Goal: Transaction & Acquisition: Obtain resource

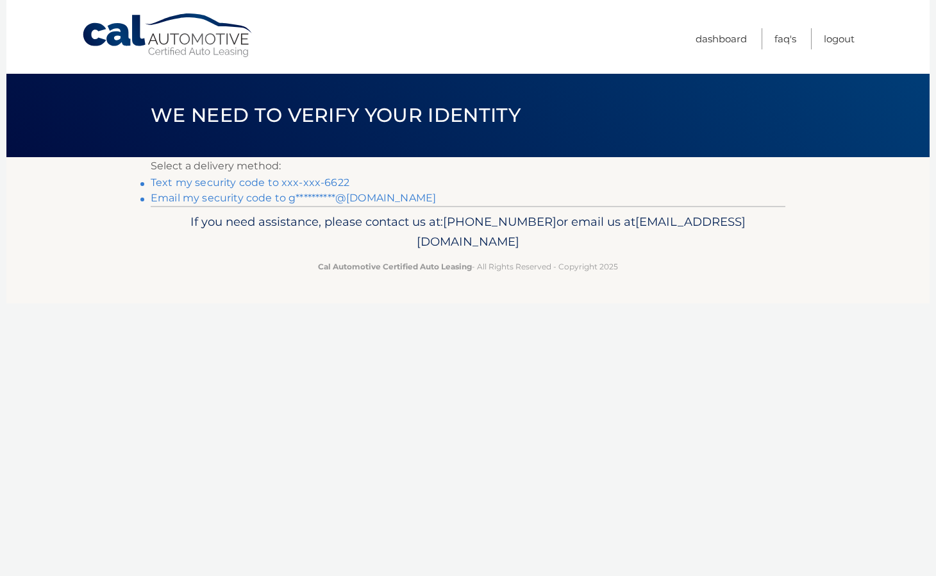
click at [223, 181] on link "Text my security code to xxx-xxx-6622" at bounding box center [250, 182] width 199 height 12
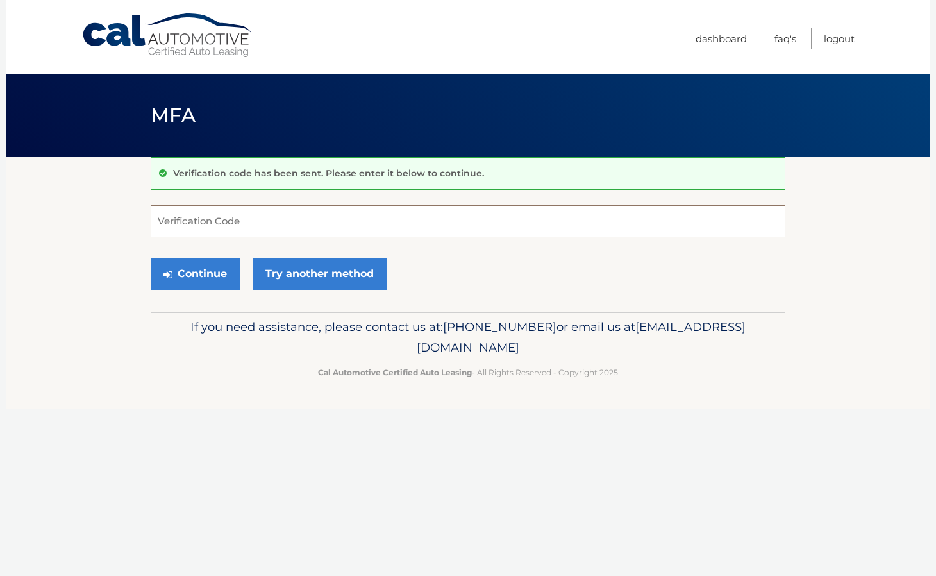
click at [237, 223] on input "Verification Code" at bounding box center [468, 221] width 635 height 32
type input "955234"
click at [187, 267] on button "Continue" at bounding box center [195, 274] width 89 height 32
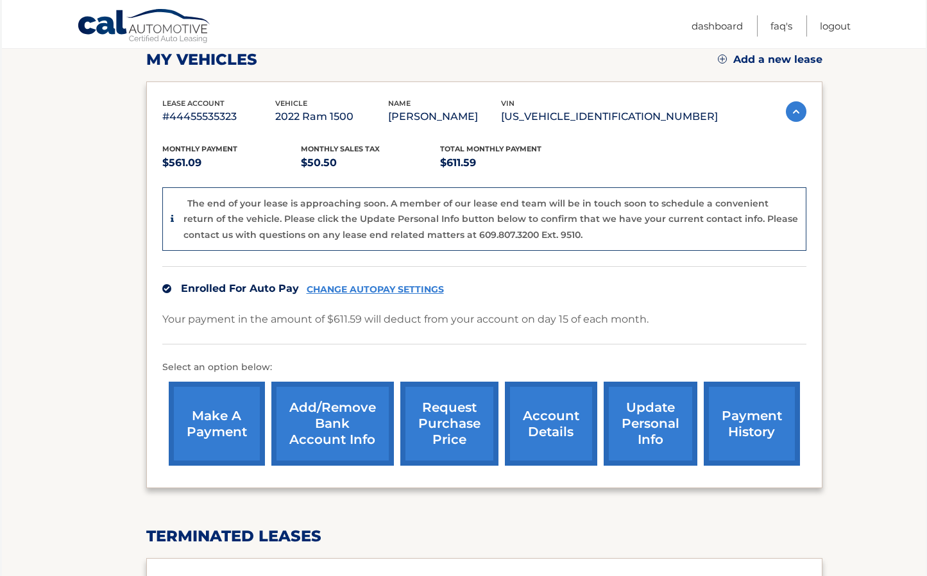
scroll to position [202, 0]
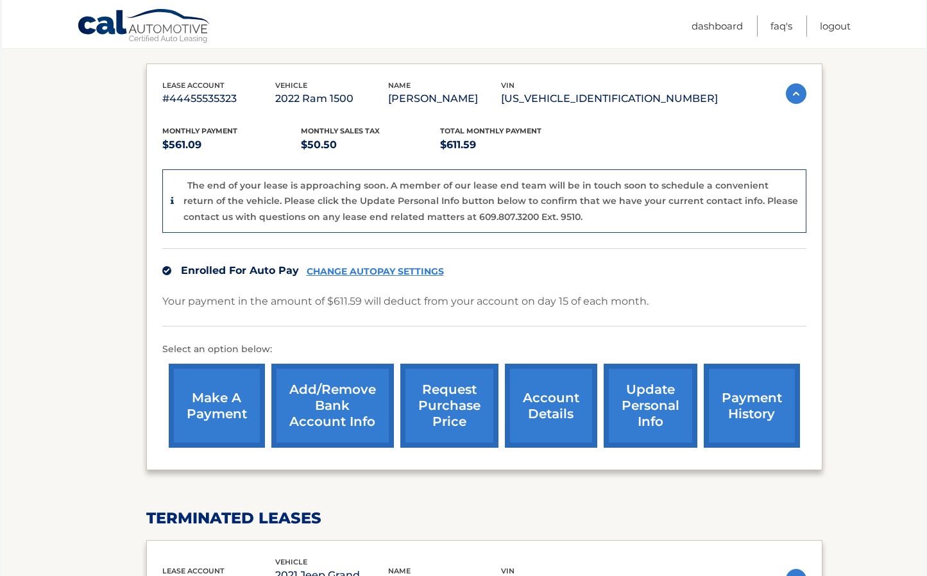
click at [570, 402] on link "account details" at bounding box center [551, 406] width 92 height 84
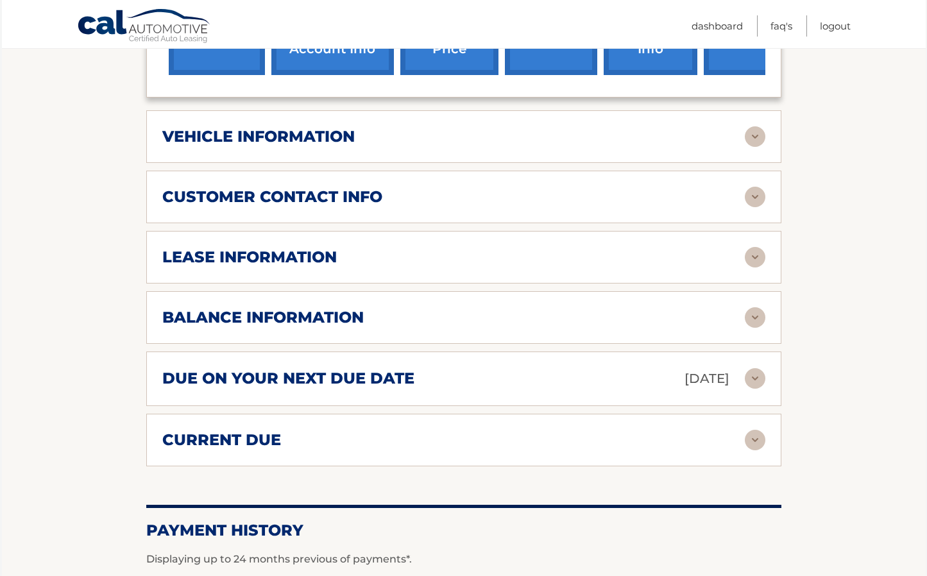
scroll to position [513, 0]
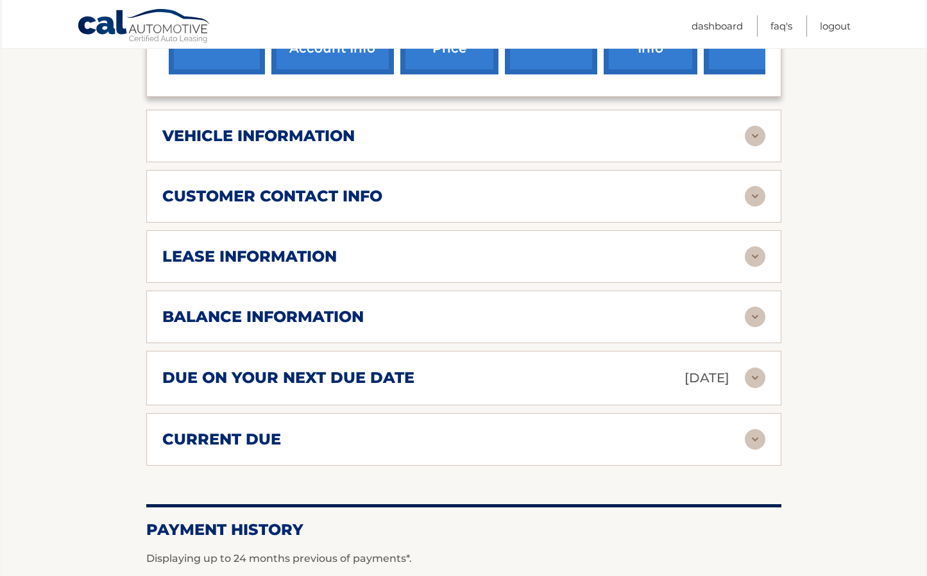
click at [752, 314] on img at bounding box center [755, 317] width 21 height 21
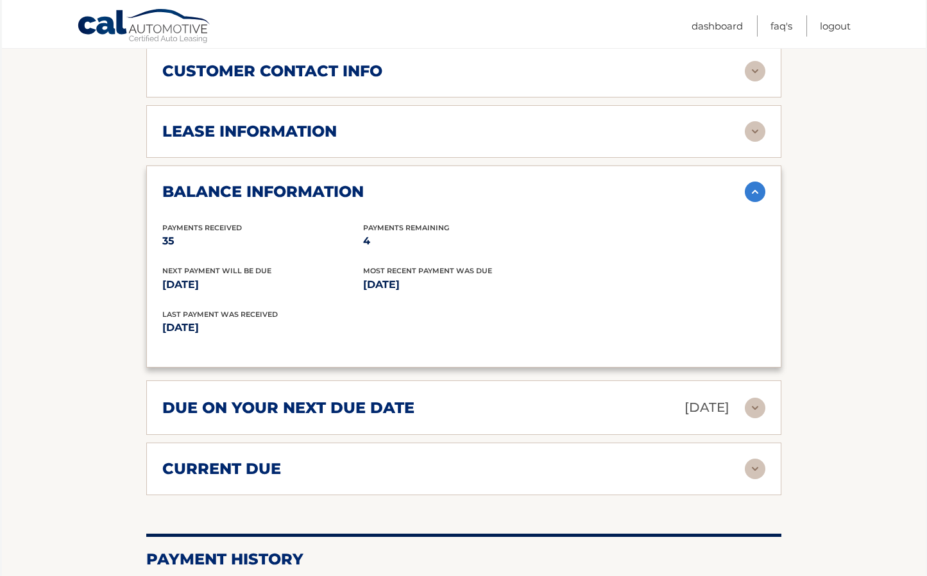
scroll to position [706, 0]
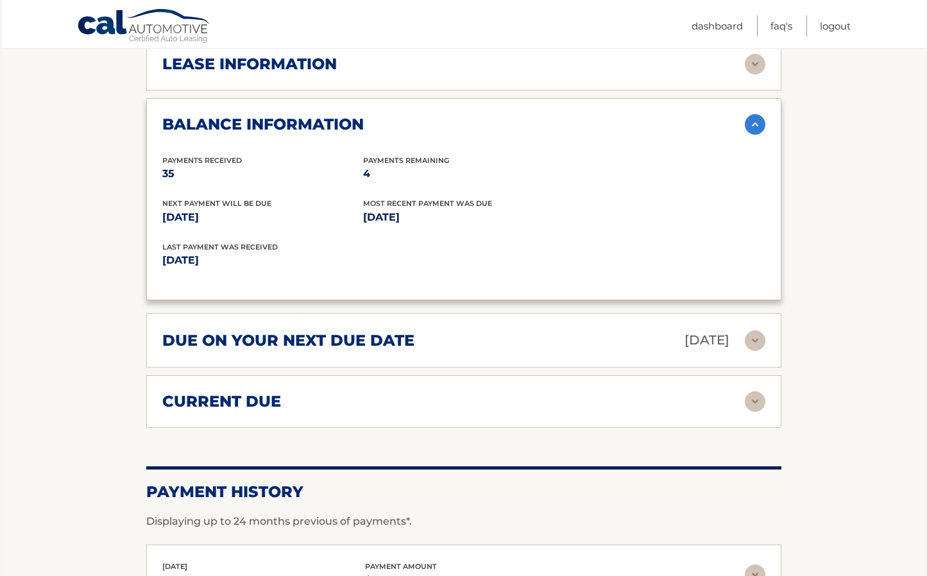
drag, startPoint x: 360, startPoint y: 170, endPoint x: 395, endPoint y: 171, distance: 35.3
click at [395, 171] on div "Payments Received 35 Payments Remaining 4" at bounding box center [463, 177] width 603 height 44
click at [395, 171] on p "4" at bounding box center [463, 174] width 201 height 18
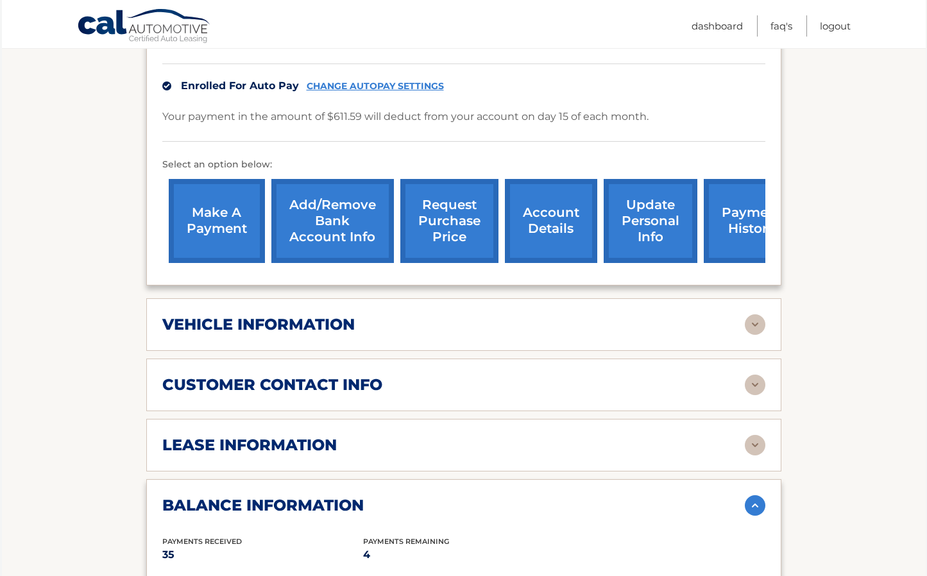
scroll to position [513, 0]
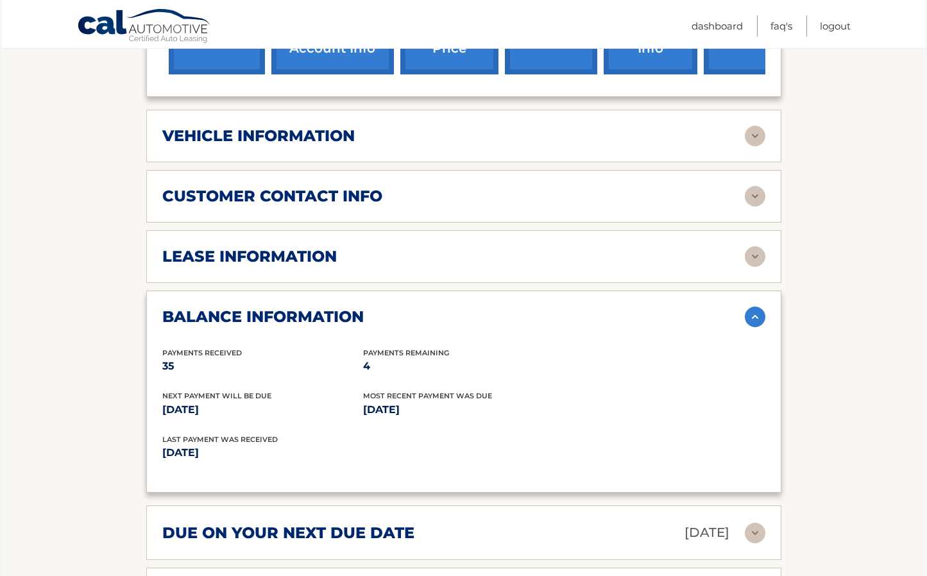
click at [314, 141] on h2 "vehicle information" at bounding box center [258, 135] width 192 height 19
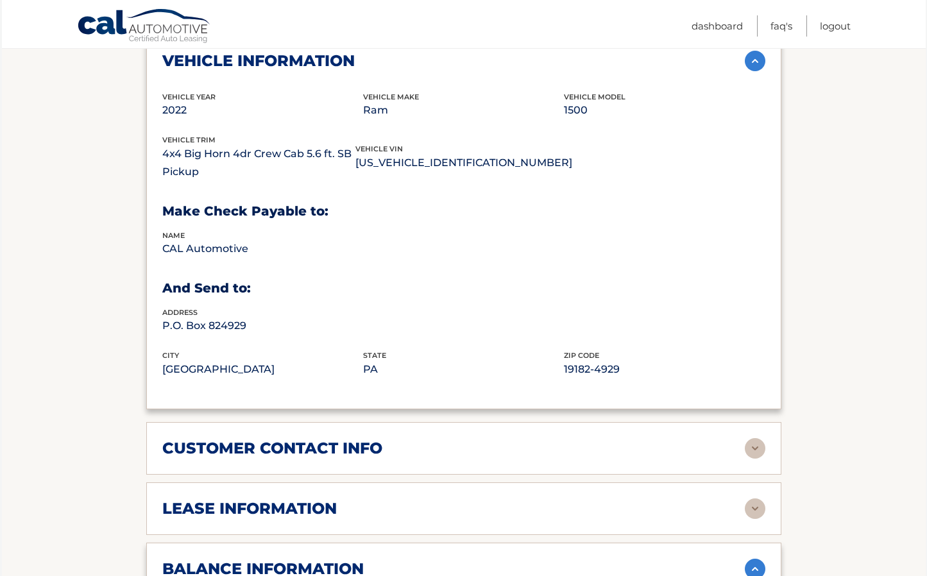
scroll to position [770, 0]
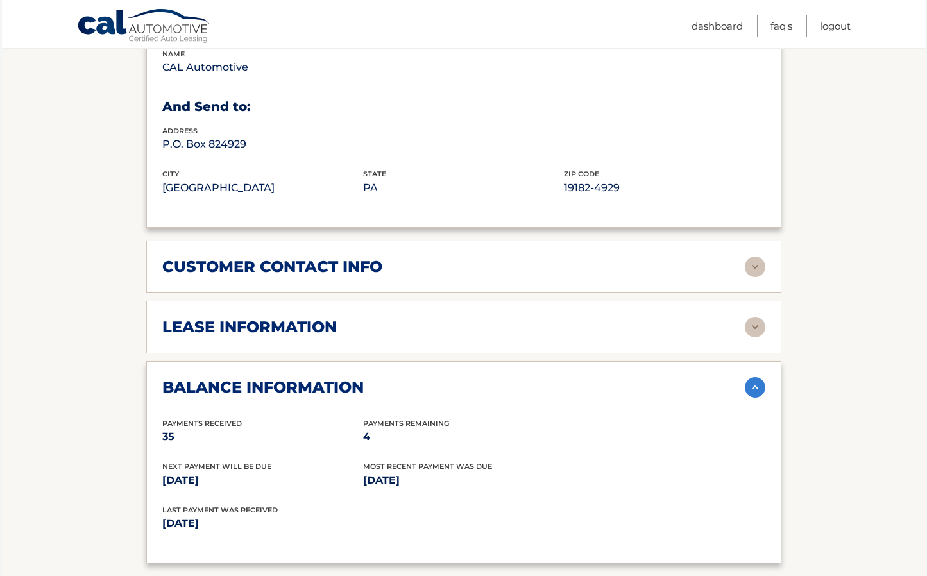
click at [300, 323] on h2 "lease information" at bounding box center [249, 326] width 174 height 19
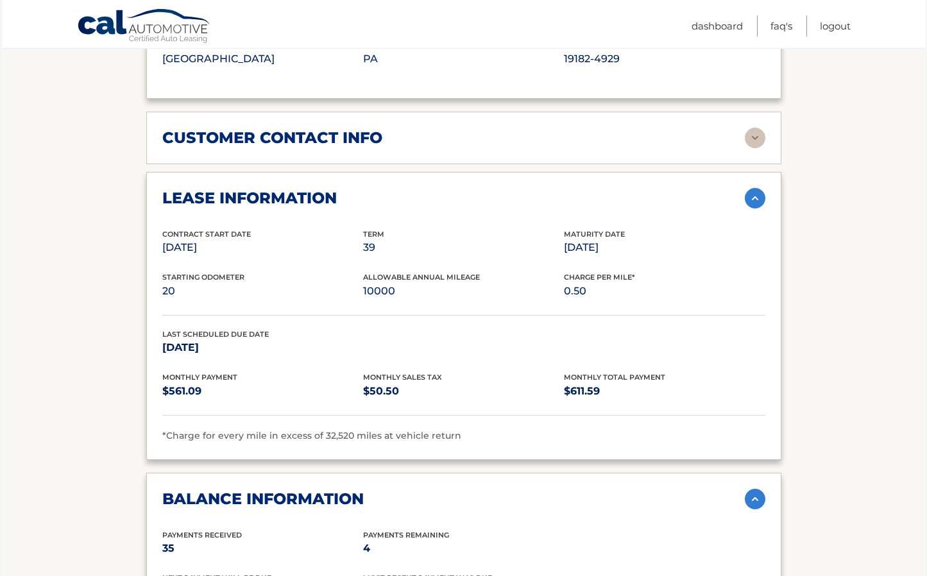
scroll to position [962, 0]
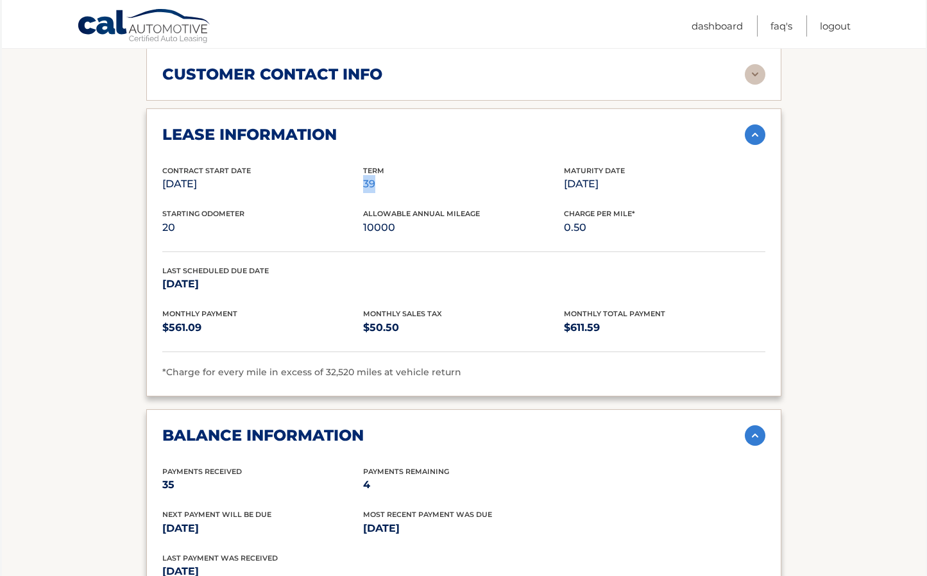
drag, startPoint x: 364, startPoint y: 187, endPoint x: 385, endPoint y: 184, distance: 21.3
click at [385, 184] on p "39" at bounding box center [463, 184] width 201 height 18
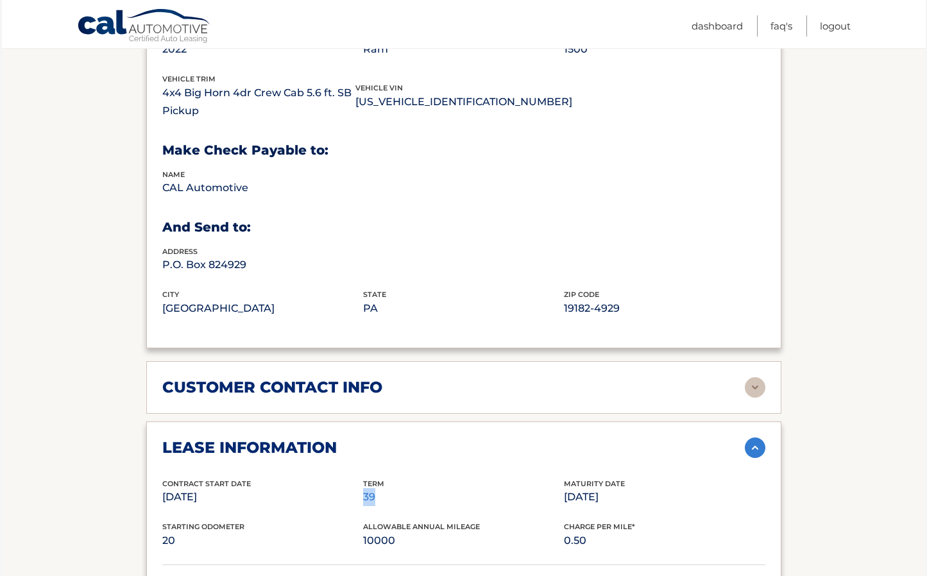
scroll to position [344, 0]
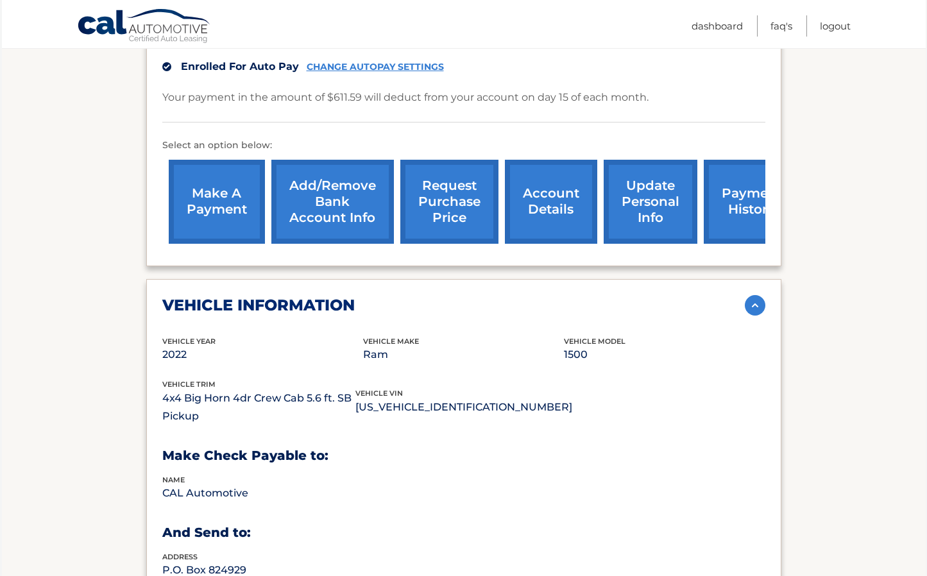
click at [394, 408] on p "1C6SRFFT0NN419888" at bounding box center [463, 407] width 217 height 18
copy p "1C6SRFFT0NN419888"
click at [491, 326] on div "vehicle information vehicle Year 2022 vehicle make Ram vehicle model 1500 vehic…" at bounding box center [463, 466] width 635 height 375
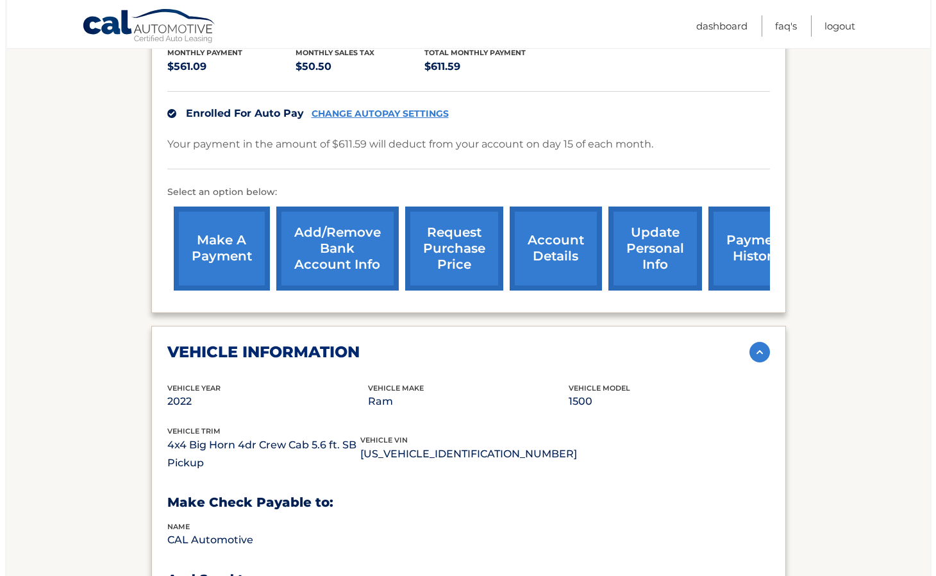
scroll to position [280, 0]
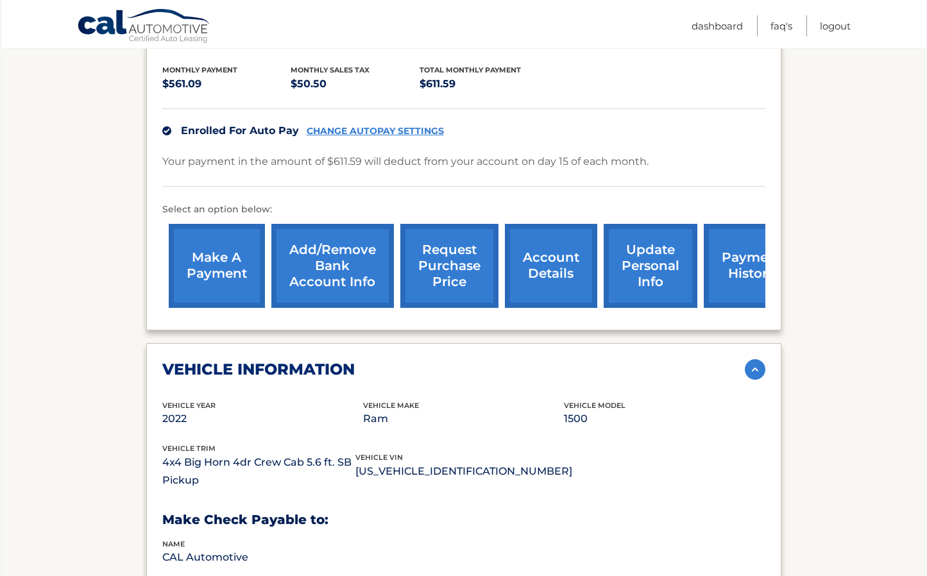
click at [444, 258] on link "request purchase price" at bounding box center [449, 266] width 98 height 84
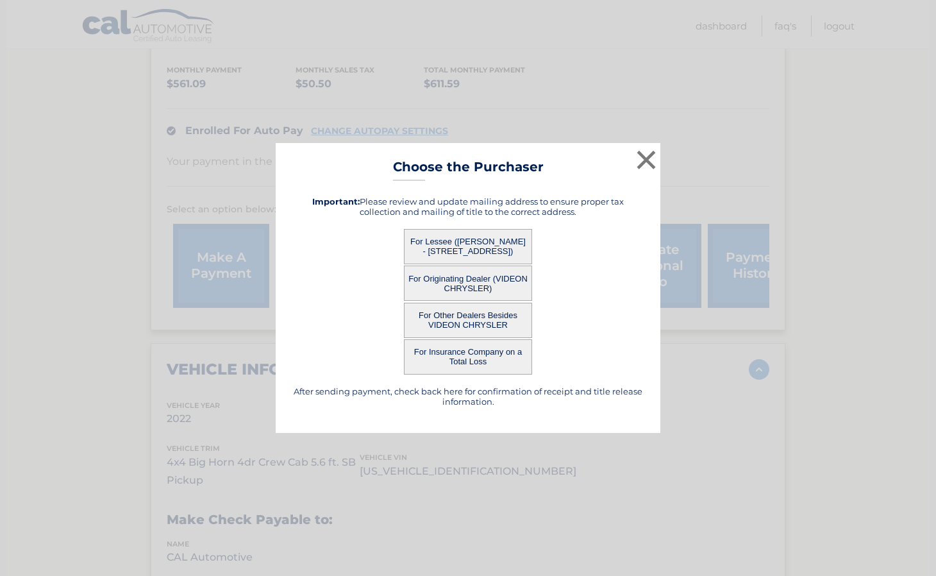
click at [453, 243] on button "For Lessee (GEOFFREY APATO - 201 WARRIOR RD, , DREXEL HILL, PA 19026)" at bounding box center [468, 246] width 128 height 35
click at [468, 245] on button "For Lessee (GEOFFREY APATO - 201 WARRIOR RD, , DREXEL HILL, PA 19026)" at bounding box center [468, 246] width 128 height 35
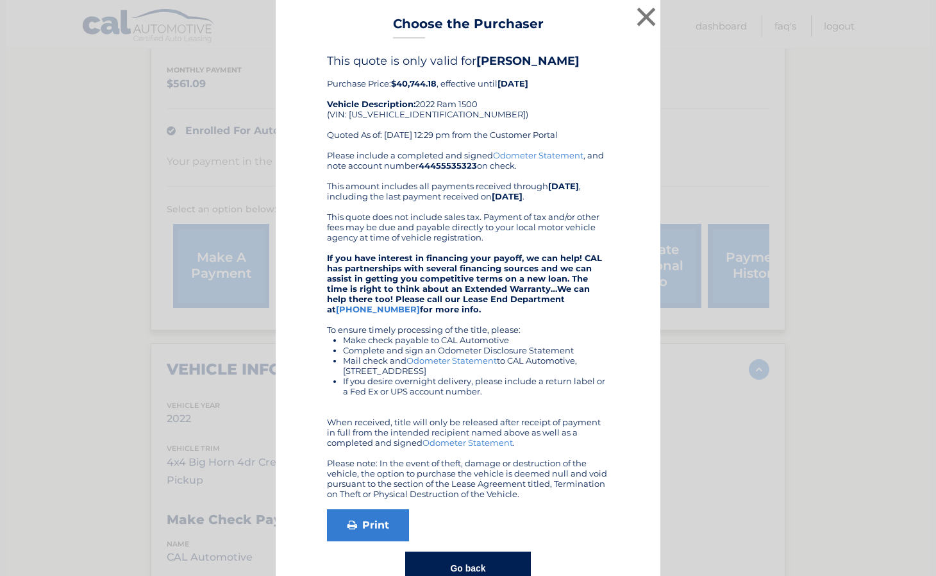
drag, startPoint x: 330, startPoint y: 84, endPoint x: 562, endPoint y: 84, distance: 232.2
click at [562, 84] on div "This quote is only valid for GEOFFREY APATO Purchase Price: $40,744.18 , effect…" at bounding box center [468, 102] width 282 height 96
drag, startPoint x: 564, startPoint y: 83, endPoint x: 559, endPoint y: 87, distance: 6.6
click at [564, 85] on div "This quote is only valid for GEOFFREY APATO Purchase Price: $40,744.18 , effect…" at bounding box center [468, 102] width 282 height 96
click at [309, 100] on div "This quote is only valid for GEOFFREY APATO Purchase Price: $40,744.18 , effect…" at bounding box center [468, 319] width 353 height 531
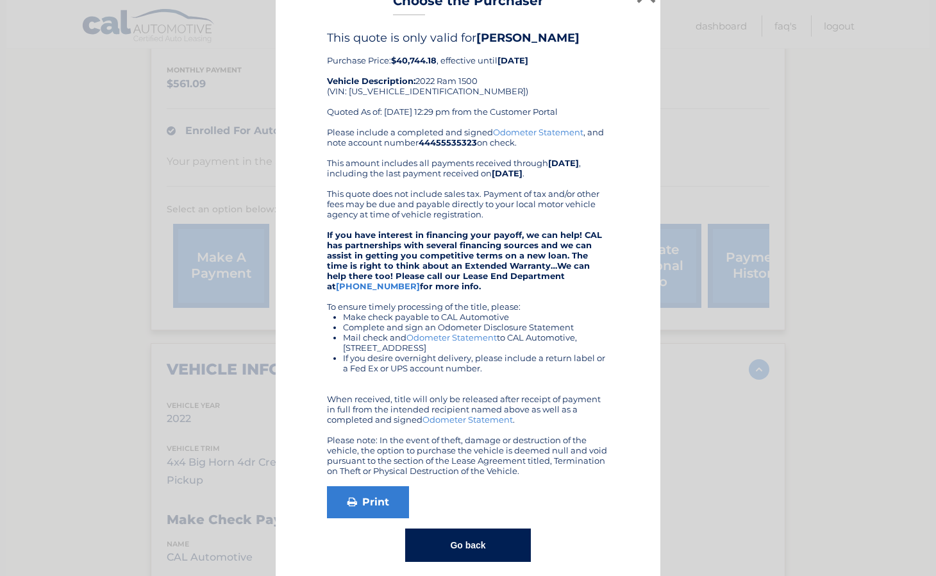
scroll to position [35, 0]
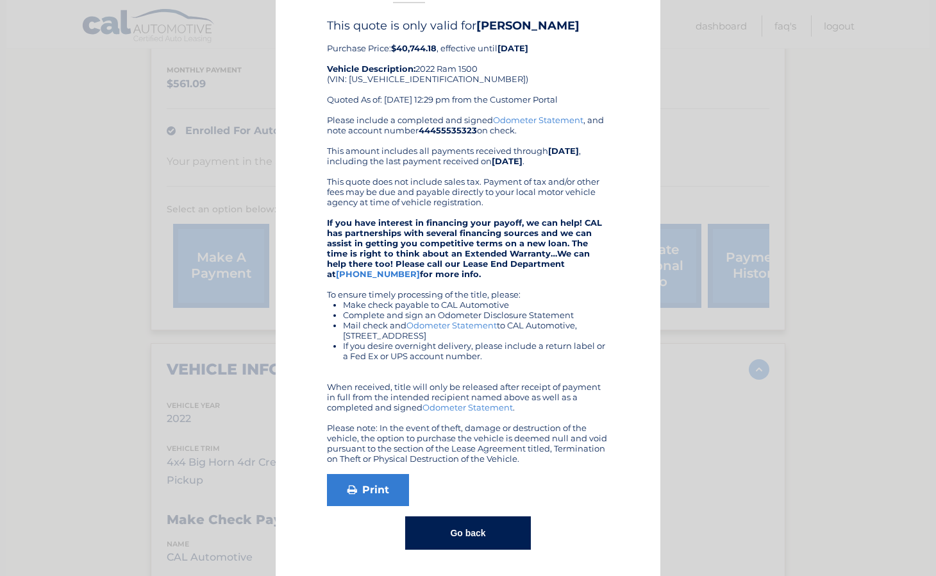
click at [461, 527] on button "Go back" at bounding box center [467, 532] width 125 height 33
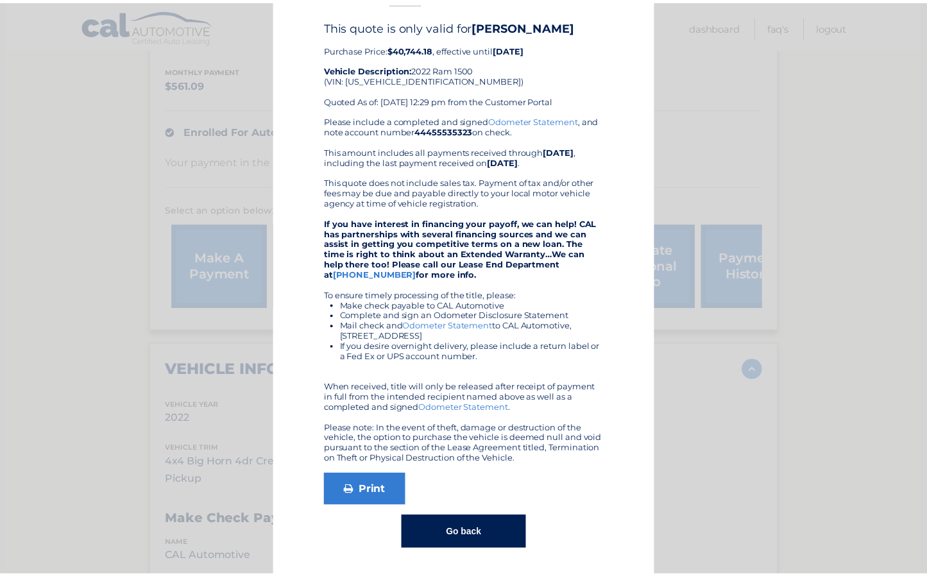
scroll to position [0, 0]
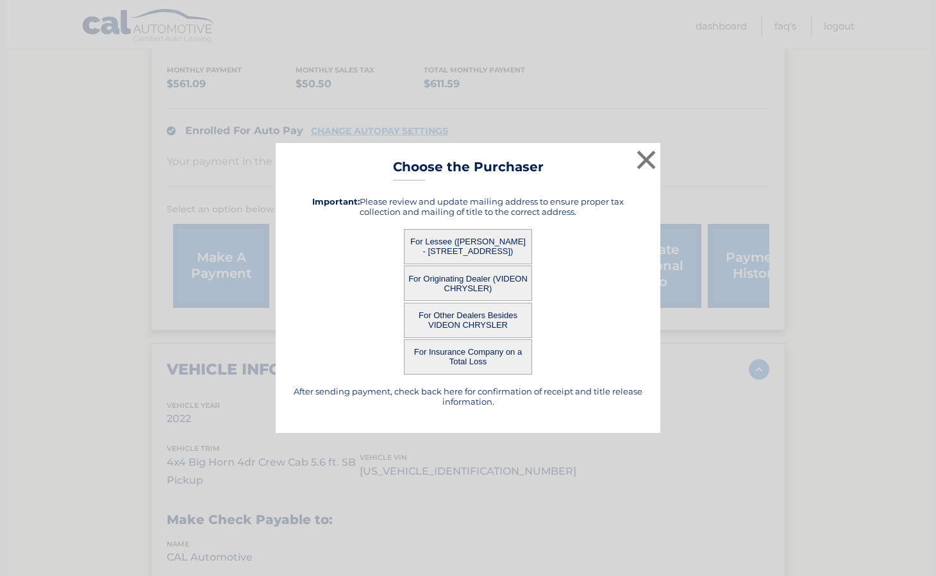
click at [478, 280] on button "For Originating Dealer (VIDEON CHRYSLER)" at bounding box center [468, 283] width 128 height 35
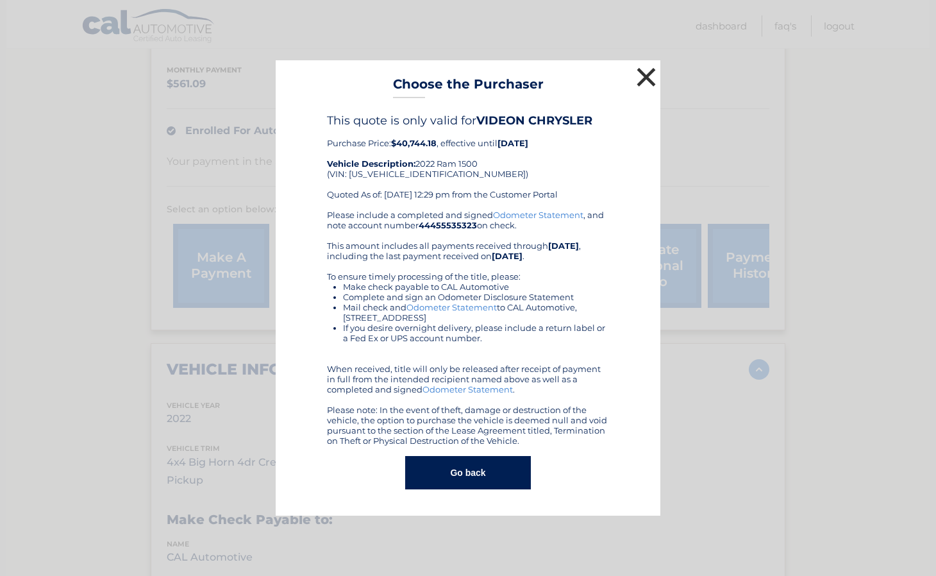
click at [641, 81] on button "×" at bounding box center [647, 77] width 26 height 26
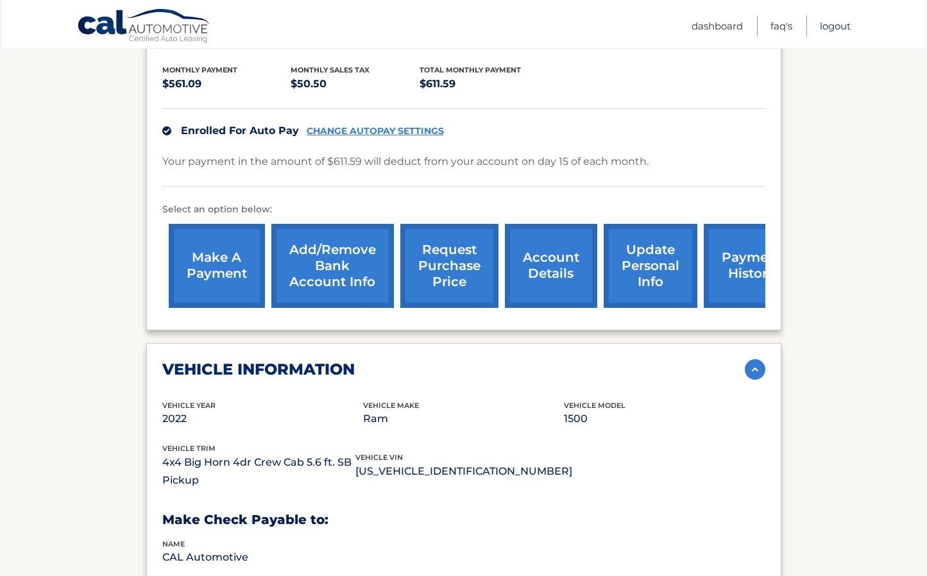
click at [840, 26] on link "Logout" at bounding box center [835, 25] width 31 height 21
